Goal: Find specific page/section

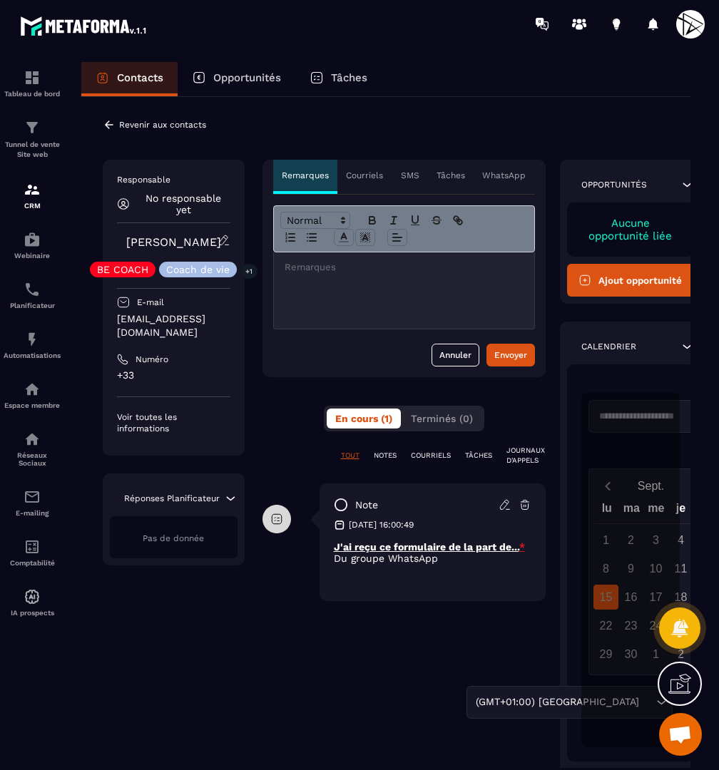
click at [407, 295] on div at bounding box center [404, 291] width 260 height 76
click at [385, 263] on p "**********" at bounding box center [404, 267] width 239 height 13
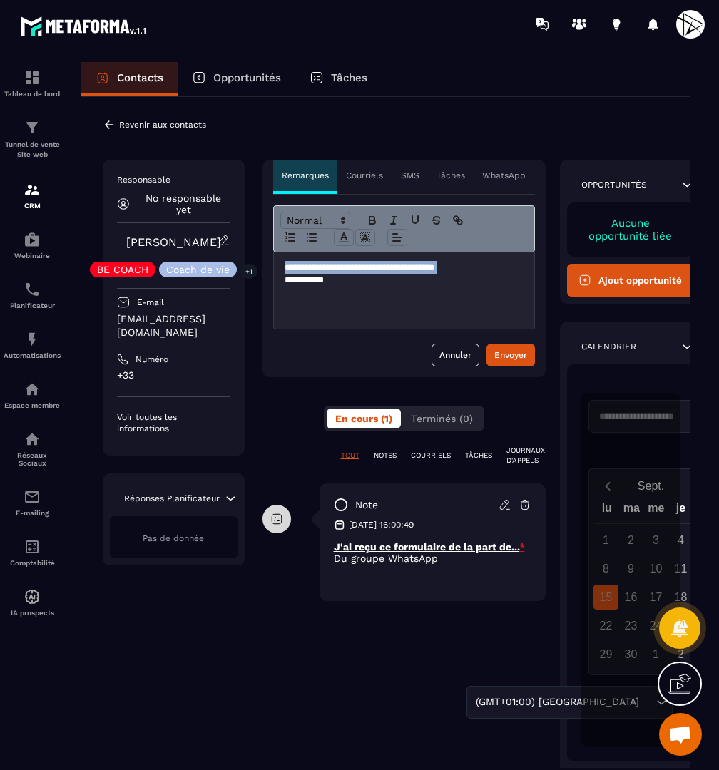
click at [385, 263] on p "**********" at bounding box center [404, 267] width 239 height 13
click at [369, 224] on icon "button" at bounding box center [372, 222] width 6 height 4
click at [416, 223] on icon "button" at bounding box center [415, 219] width 6 height 7
click at [453, 355] on button "Annuler" at bounding box center [456, 355] width 48 height 23
click at [153, 128] on p "Revenir aux contacts" at bounding box center [162, 125] width 87 height 10
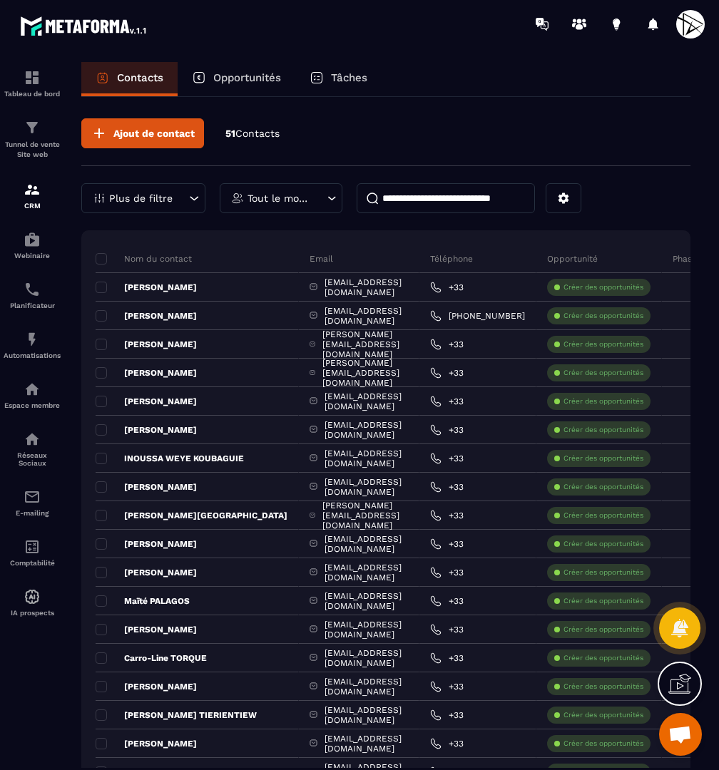
click at [452, 200] on input at bounding box center [446, 198] width 178 height 30
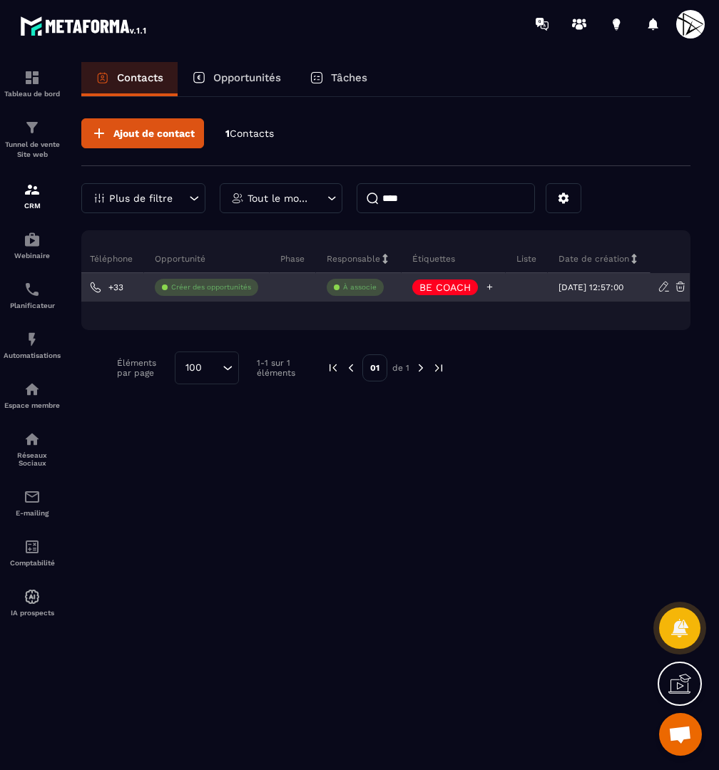
type input "****"
click at [455, 282] on p "BE COACH" at bounding box center [444, 287] width 51 height 10
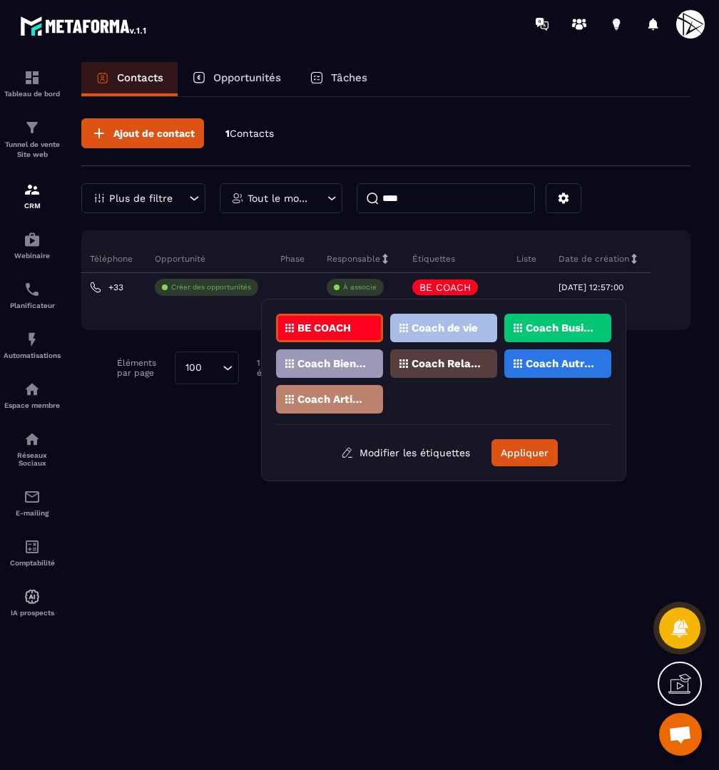
click at [459, 366] on p "Coach Relations" at bounding box center [446, 364] width 69 height 10
click at [441, 329] on p "Coach de vie" at bounding box center [445, 328] width 66 height 10
click at [365, 358] on div "Coach Bien-être / Santé" at bounding box center [329, 364] width 107 height 29
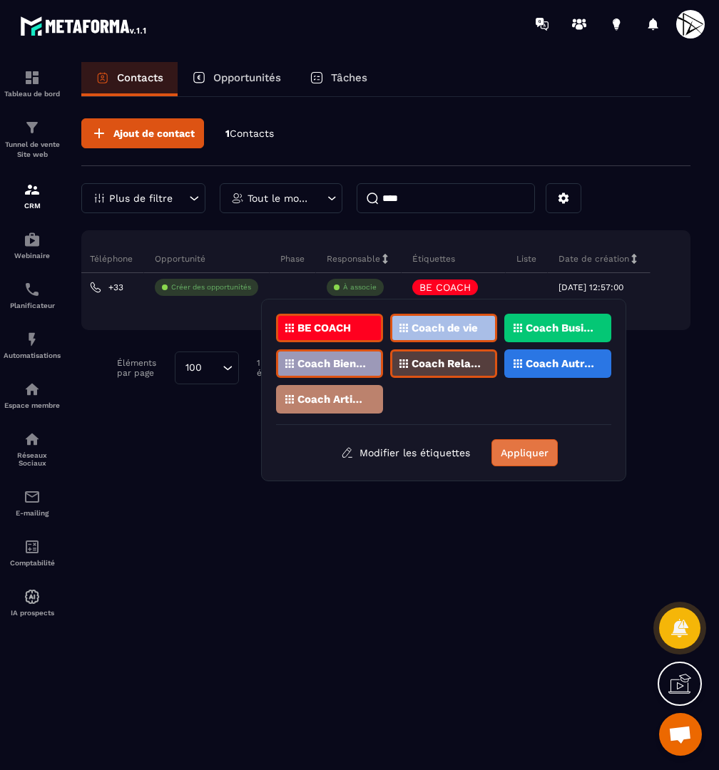
click at [541, 441] on button "Appliquer" at bounding box center [524, 452] width 66 height 27
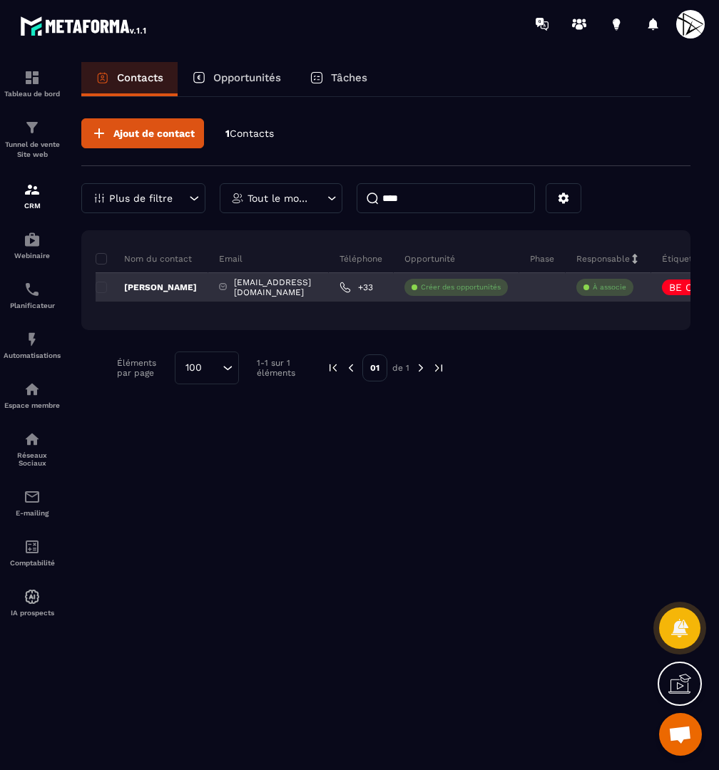
scroll to position [0, 0]
click at [164, 285] on p "[PERSON_NAME]" at bounding box center [146, 287] width 101 height 11
